Goal: Check status: Check status

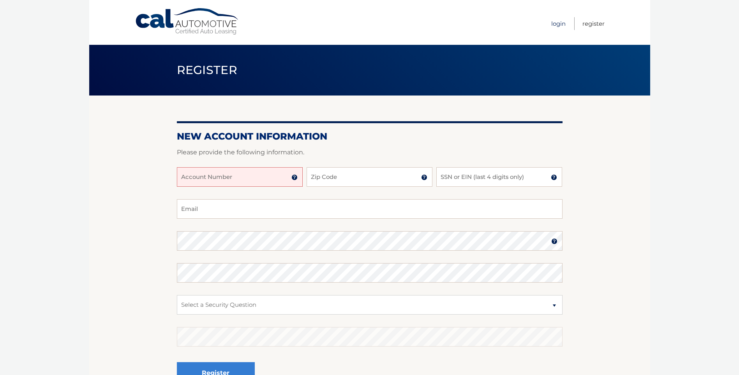
click at [558, 23] on link "Login" at bounding box center [558, 23] width 14 height 13
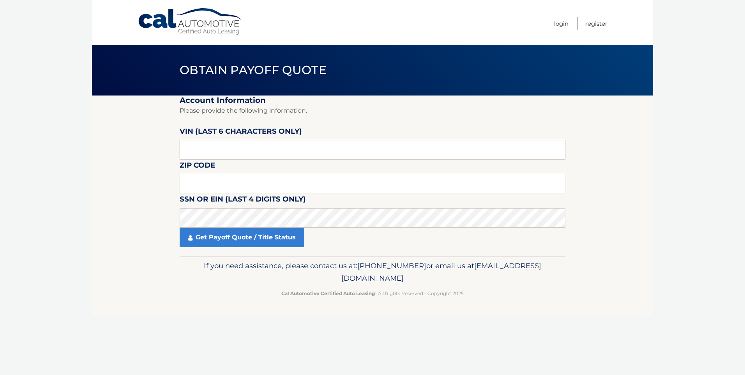
click at [213, 146] on input "text" at bounding box center [373, 149] width 386 height 19
type input "035759"
click at [217, 186] on input "text" at bounding box center [373, 183] width 386 height 19
type input "08701"
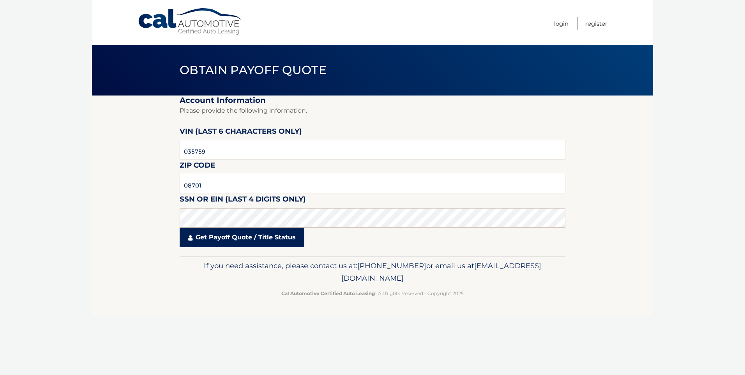
click at [241, 237] on link "Get Payoff Quote / Title Status" at bounding box center [242, 236] width 125 height 19
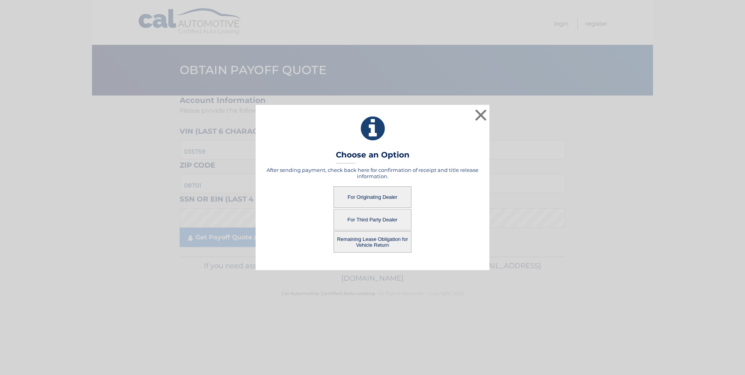
click at [372, 195] on button "For Originating Dealer" at bounding box center [372, 196] width 78 height 21
click at [366, 192] on button "For Originating Dealer" at bounding box center [372, 196] width 78 height 21
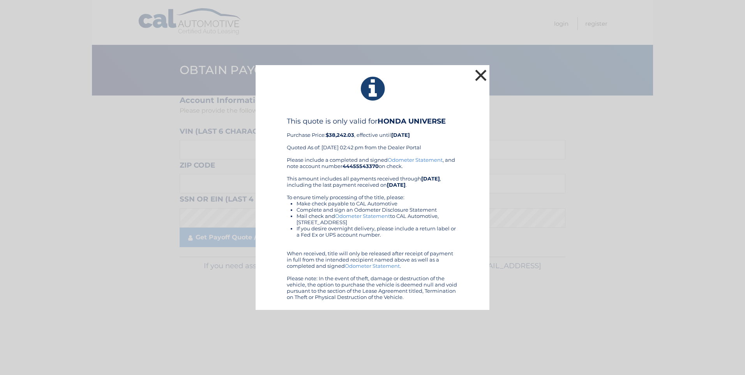
click at [480, 72] on button "×" at bounding box center [481, 75] width 16 height 16
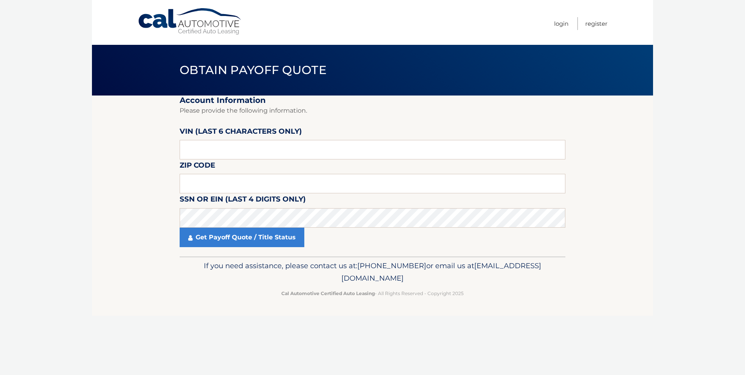
click at [483, 31] on nav "Menu Login Register" at bounding box center [428, 22] width 358 height 45
